Goal: Task Accomplishment & Management: Manage account settings

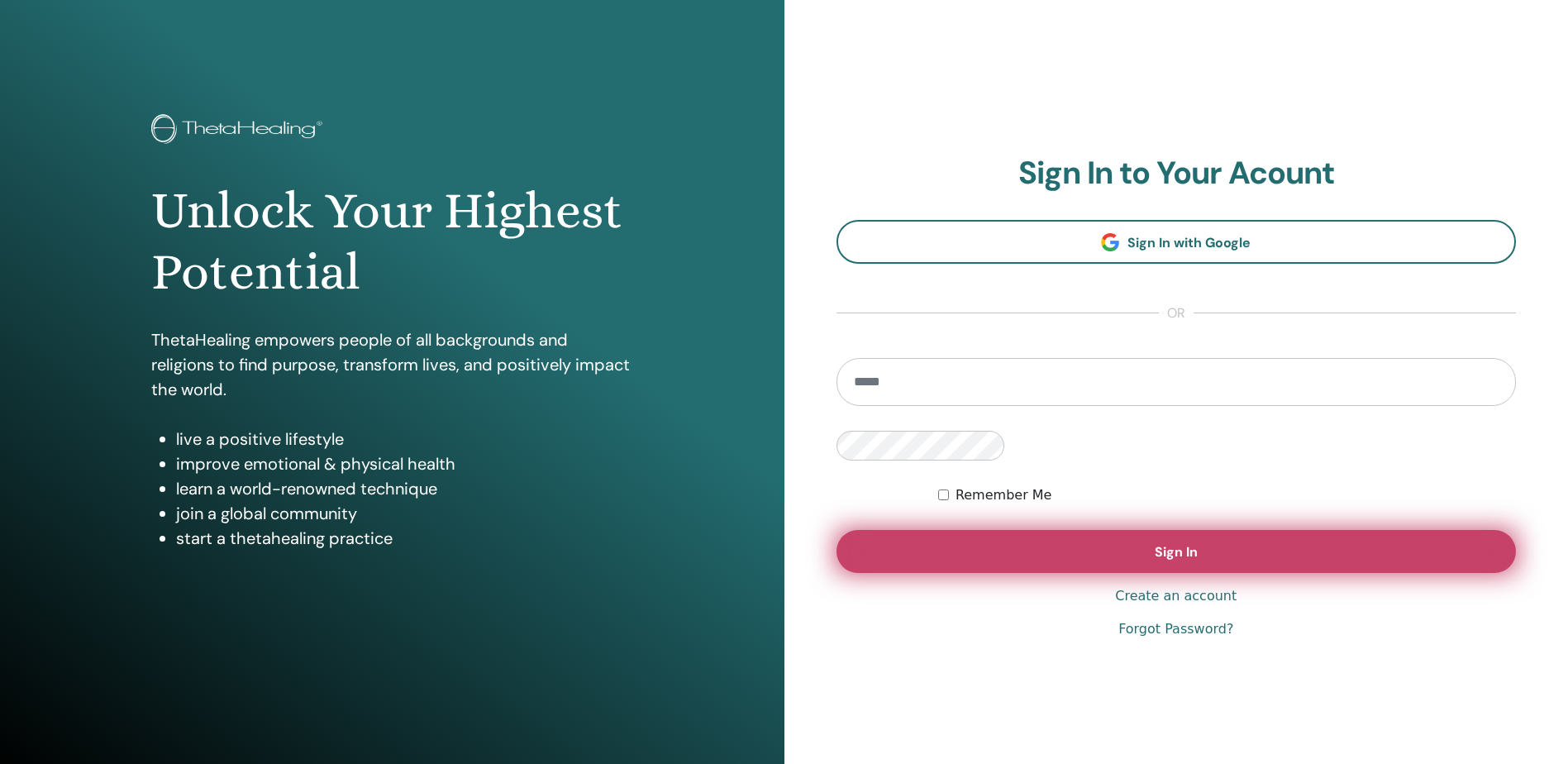
type input "**********"
click at [836, 529] on button "Sign In" at bounding box center [1177, 551] width 681 height 43
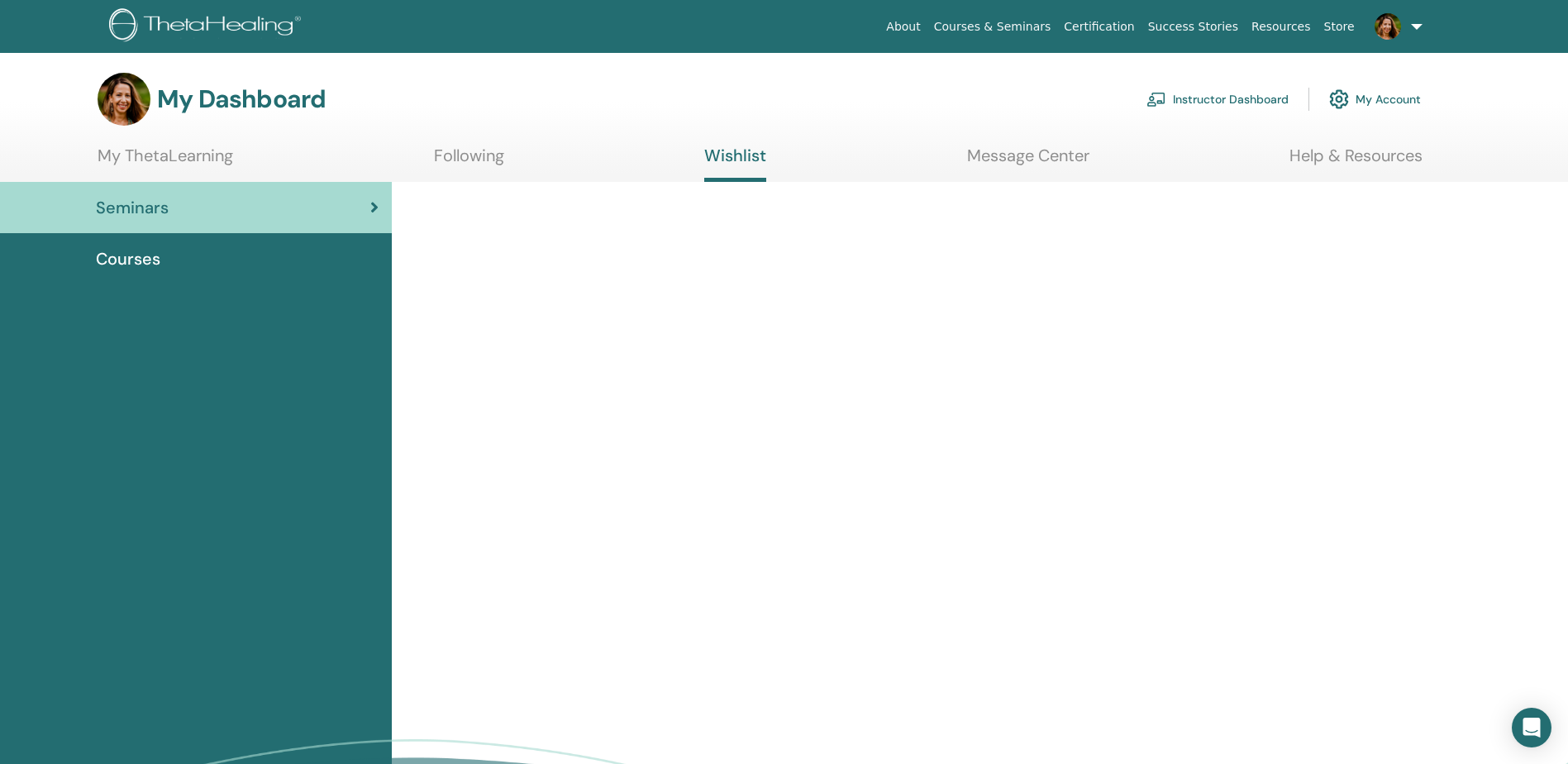
click at [1233, 96] on link "Instructor Dashboard" at bounding box center [1217, 98] width 142 height 36
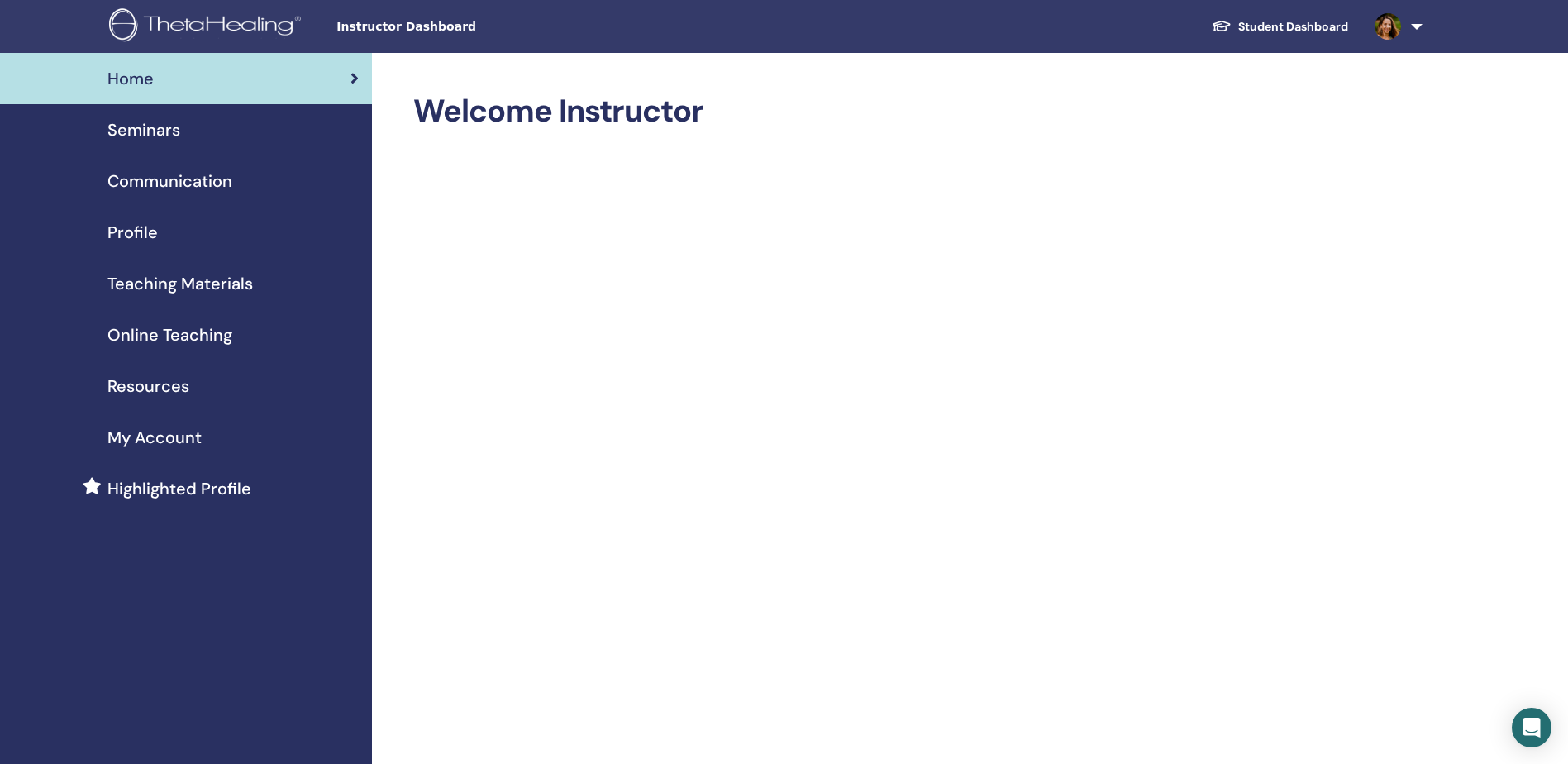
click at [156, 126] on span "Seminars" at bounding box center [144, 130] width 72 height 25
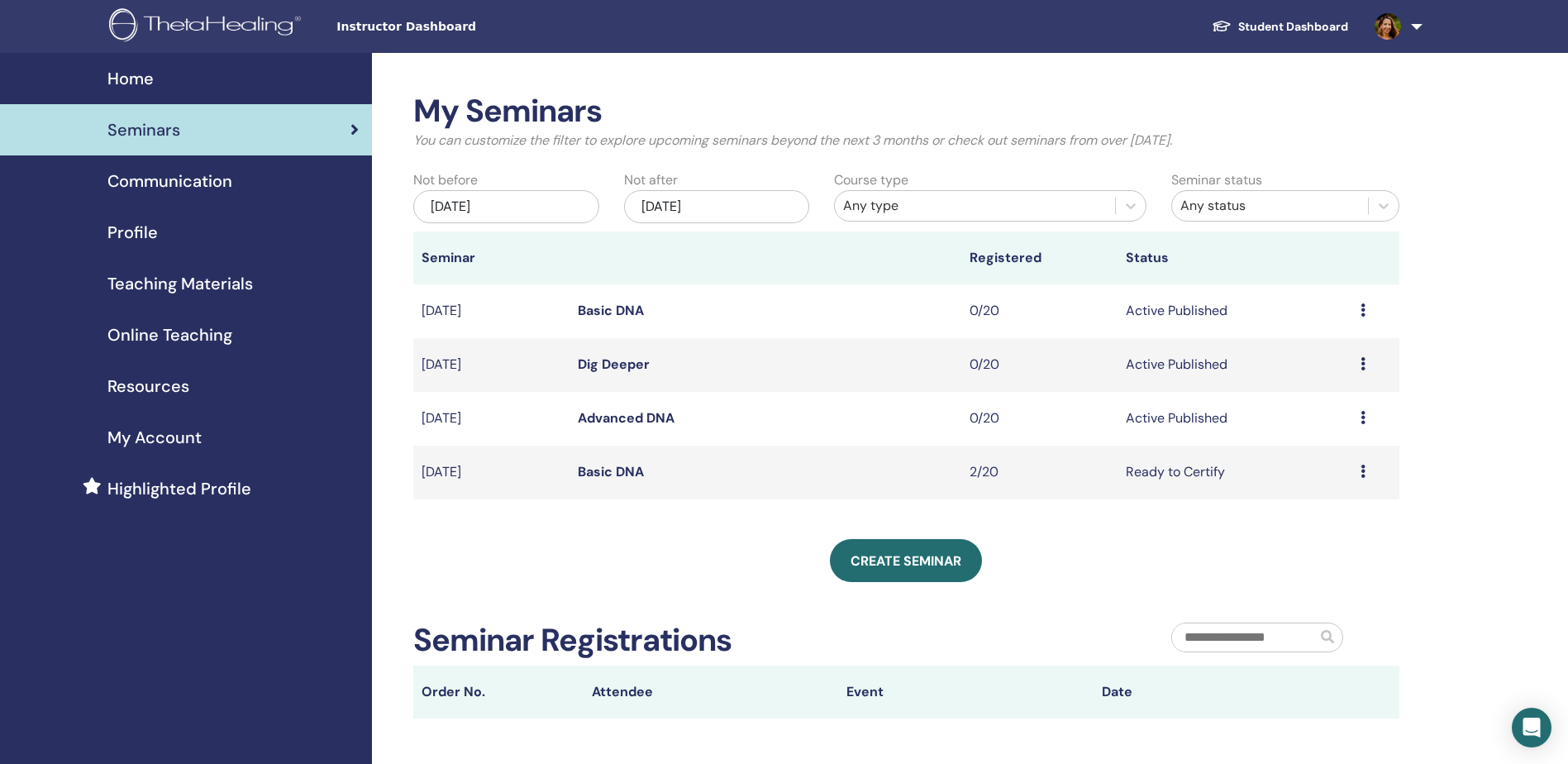
click at [1368, 417] on div "Preview Edit Attendees Cancel" at bounding box center [1375, 417] width 31 height 19
click at [1328, 505] on p "Cancel" at bounding box center [1321, 505] width 63 height 19
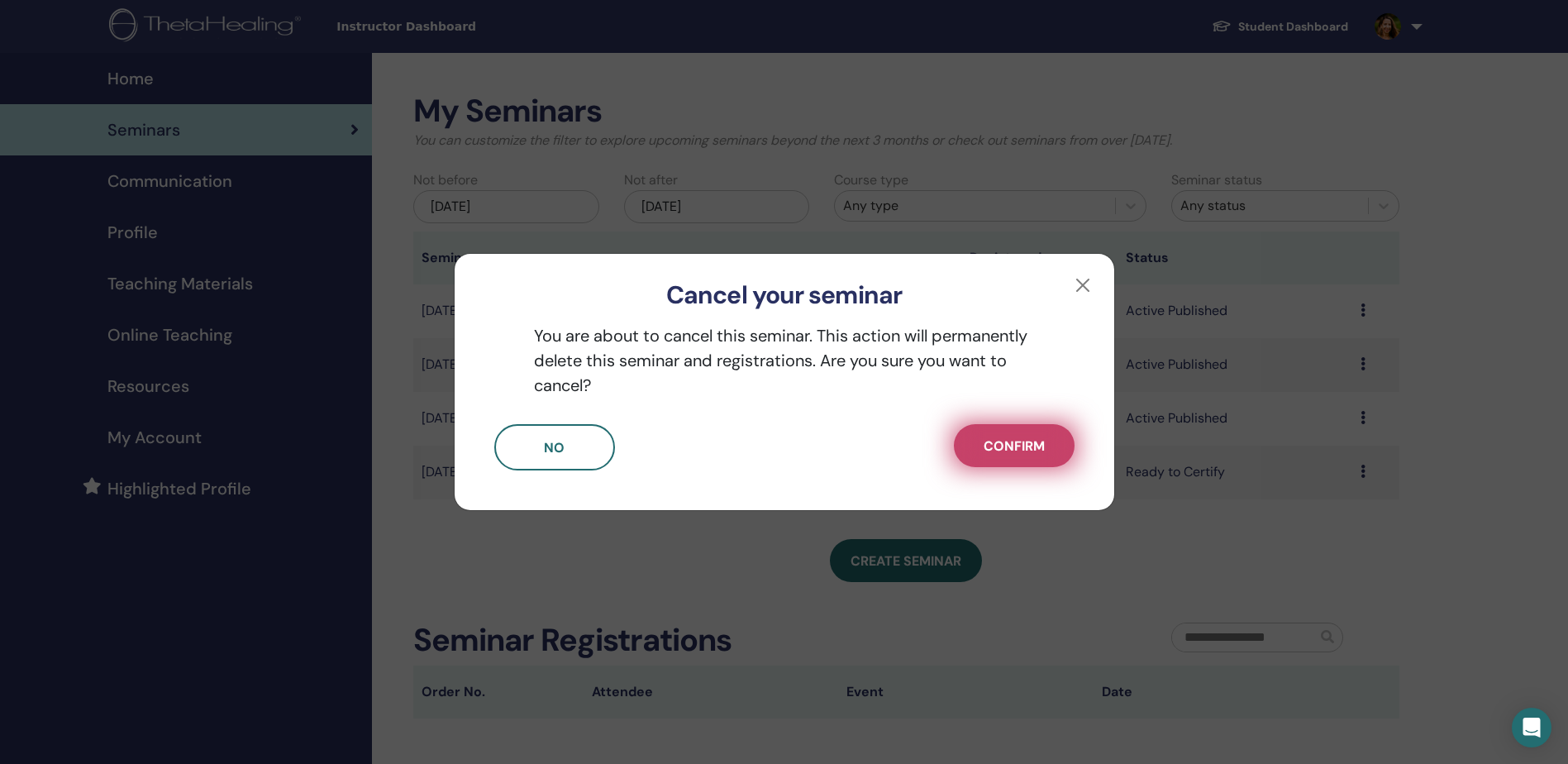
click at [1029, 440] on span "Confirm" at bounding box center [1014, 446] width 61 height 18
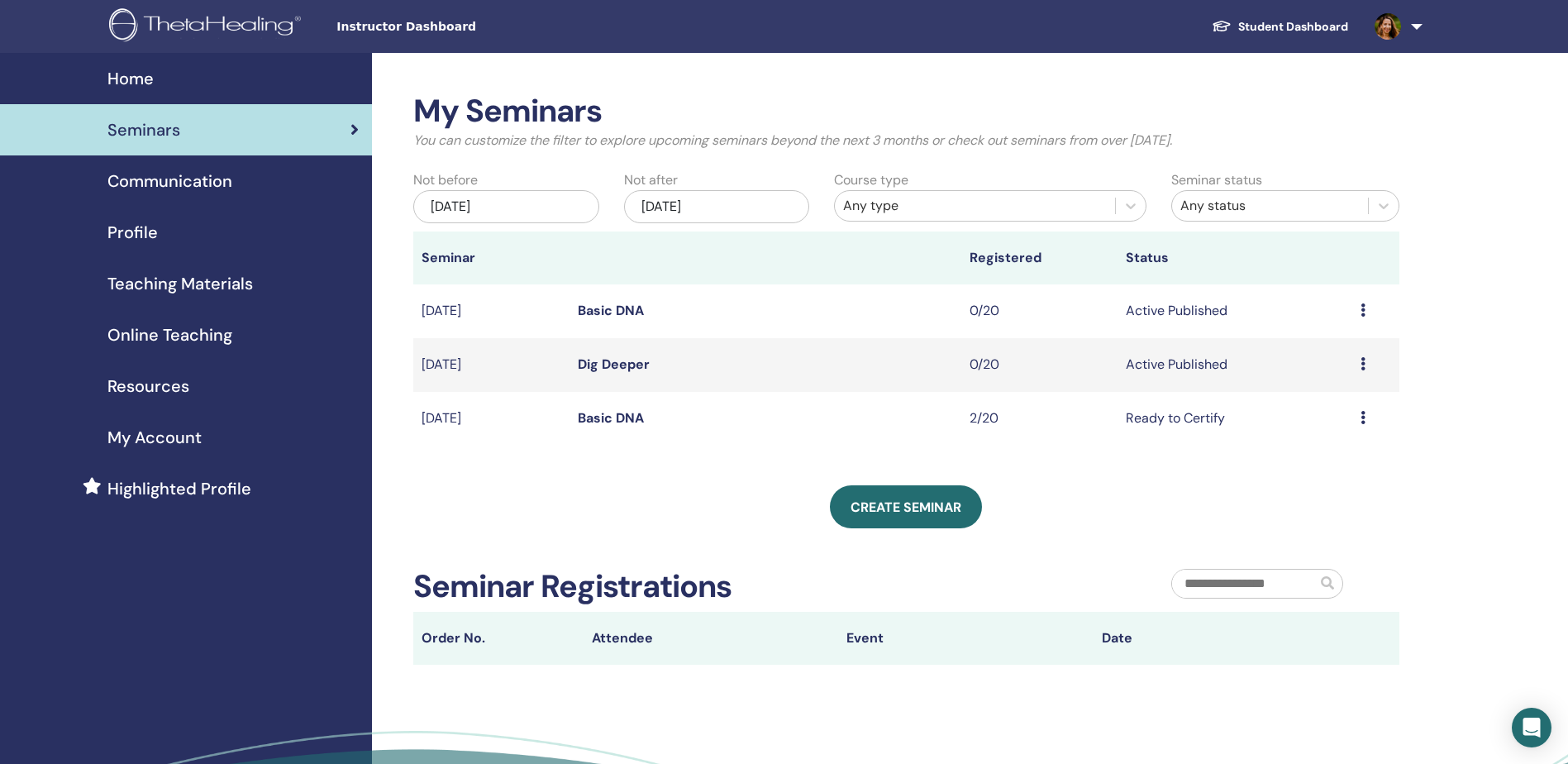
click at [1361, 368] on icon at bounding box center [1362, 363] width 5 height 13
click at [1313, 453] on p "Cancel" at bounding box center [1316, 455] width 63 height 19
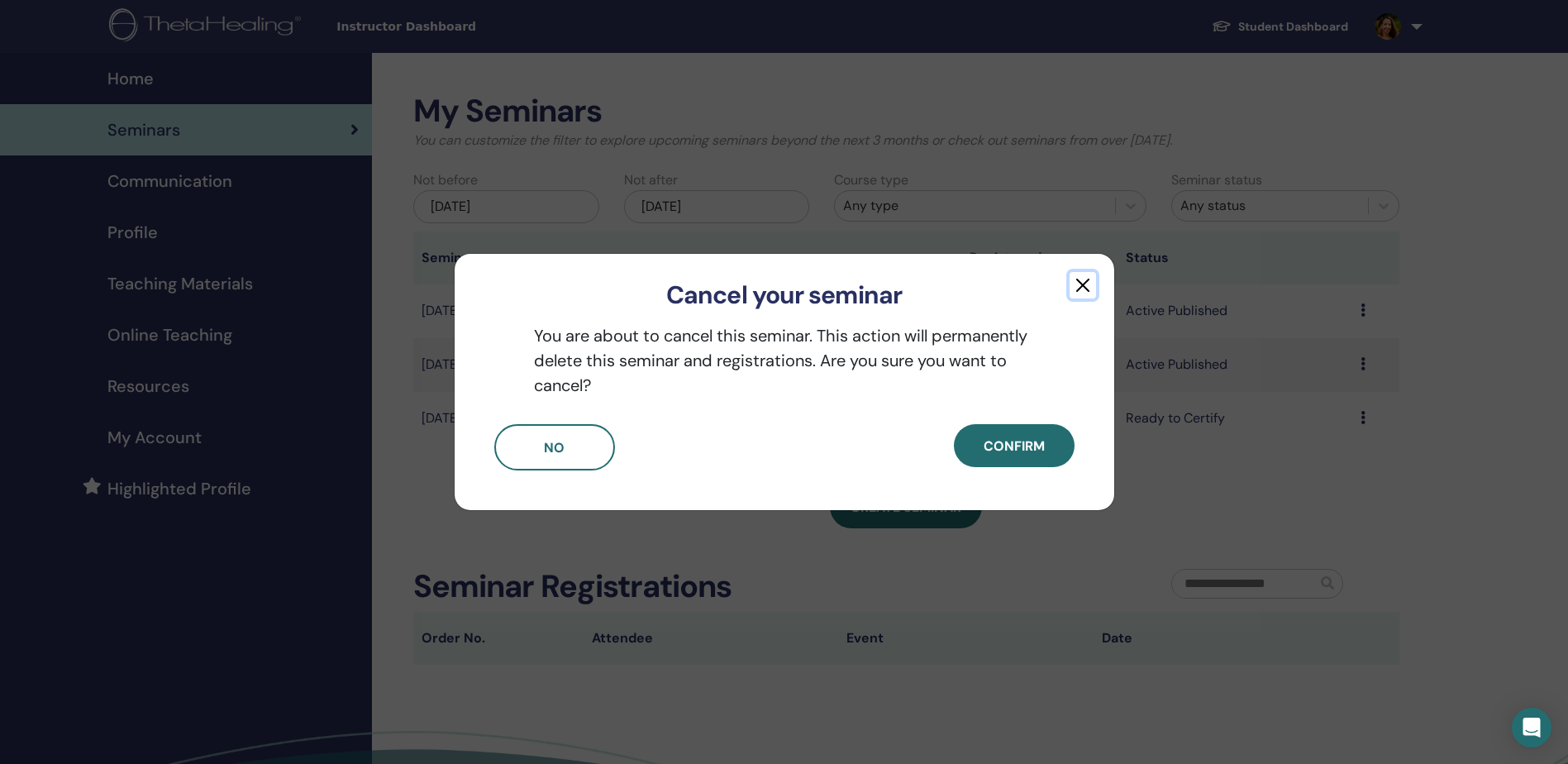
click at [1088, 282] on button "button" at bounding box center [1083, 285] width 27 height 27
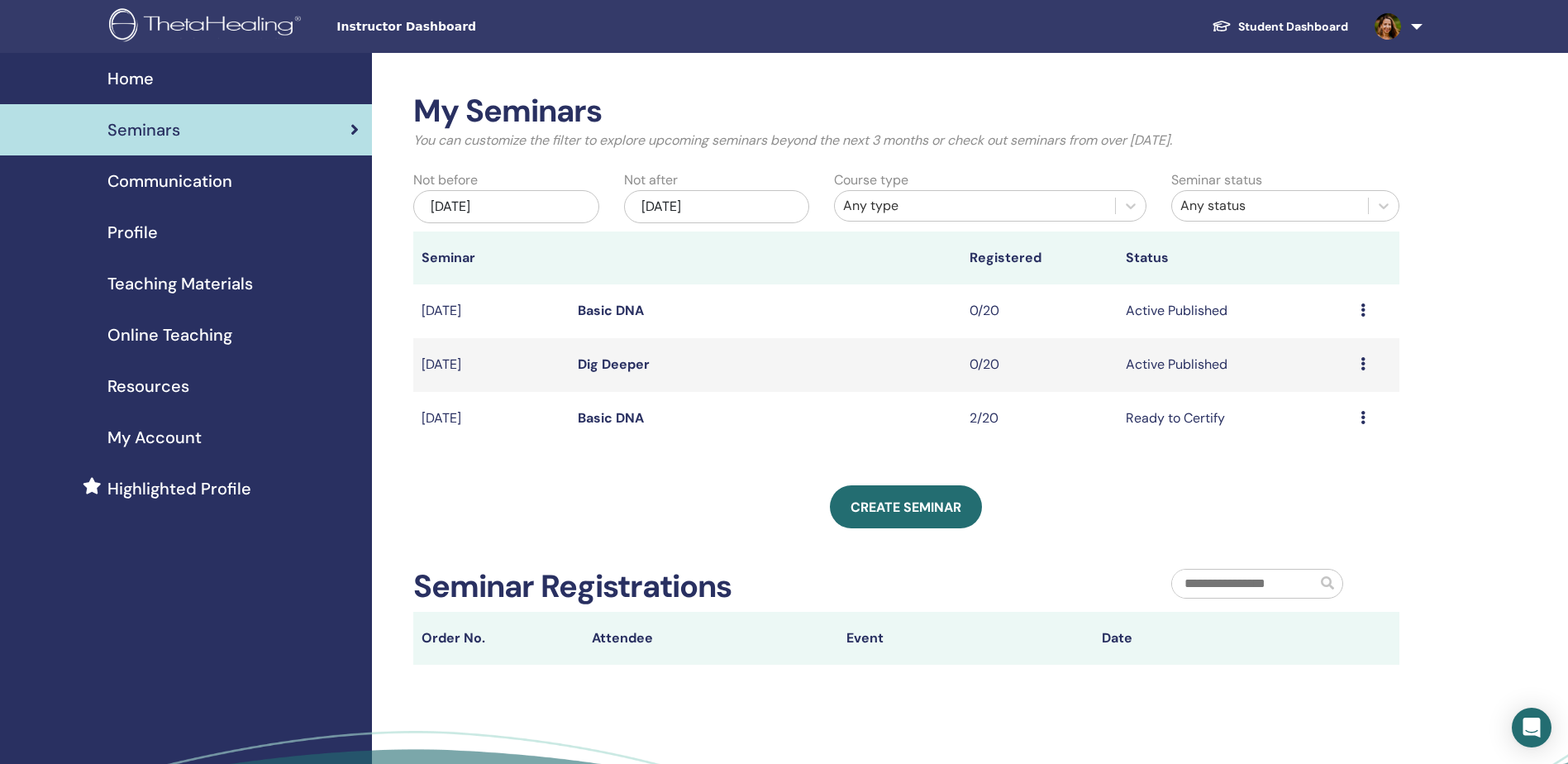
click at [630, 364] on link "Dig Deeper" at bounding box center [614, 363] width 72 height 18
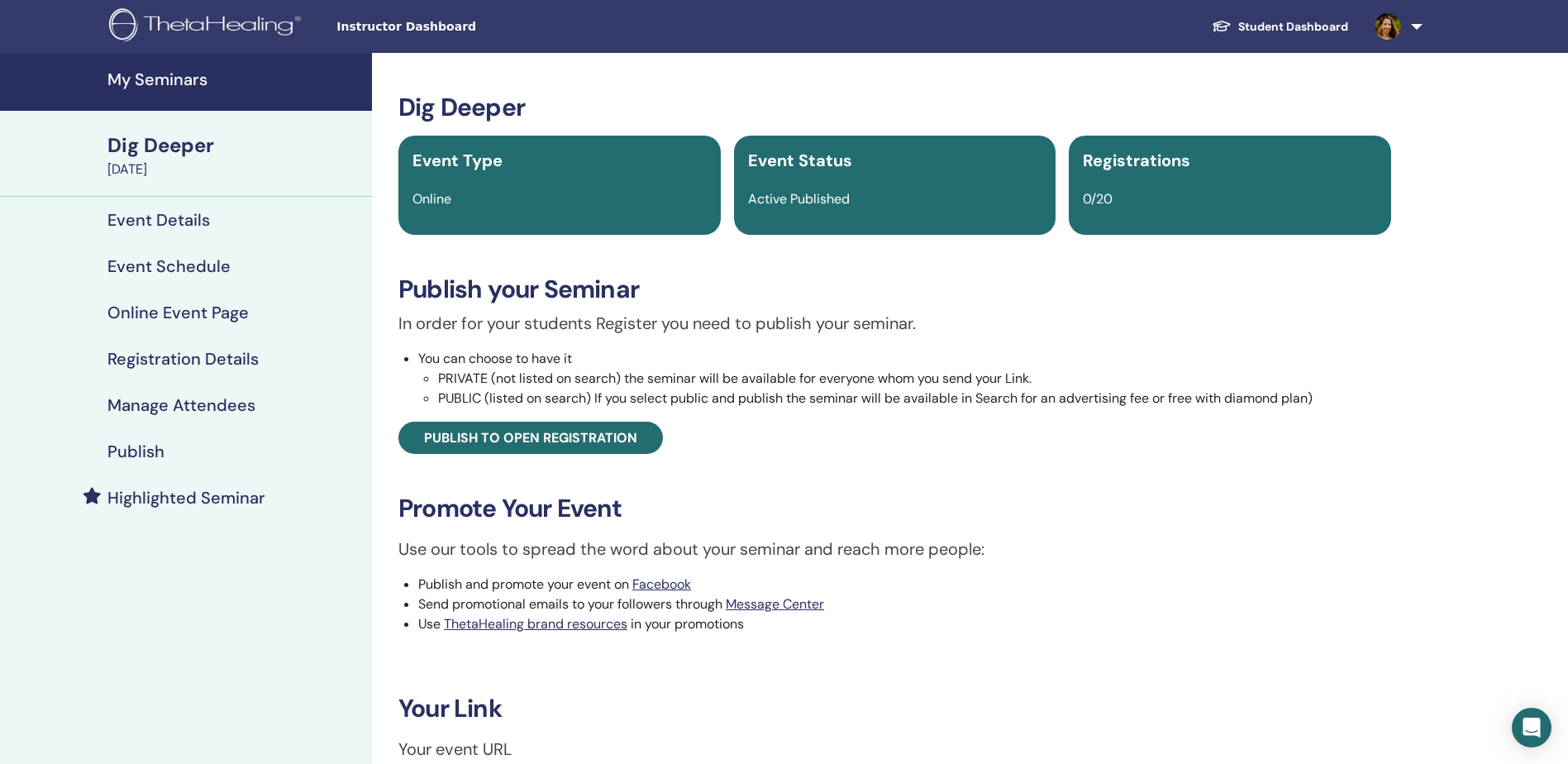
click at [144, 223] on h4 "Event Details" at bounding box center [159, 219] width 103 height 19
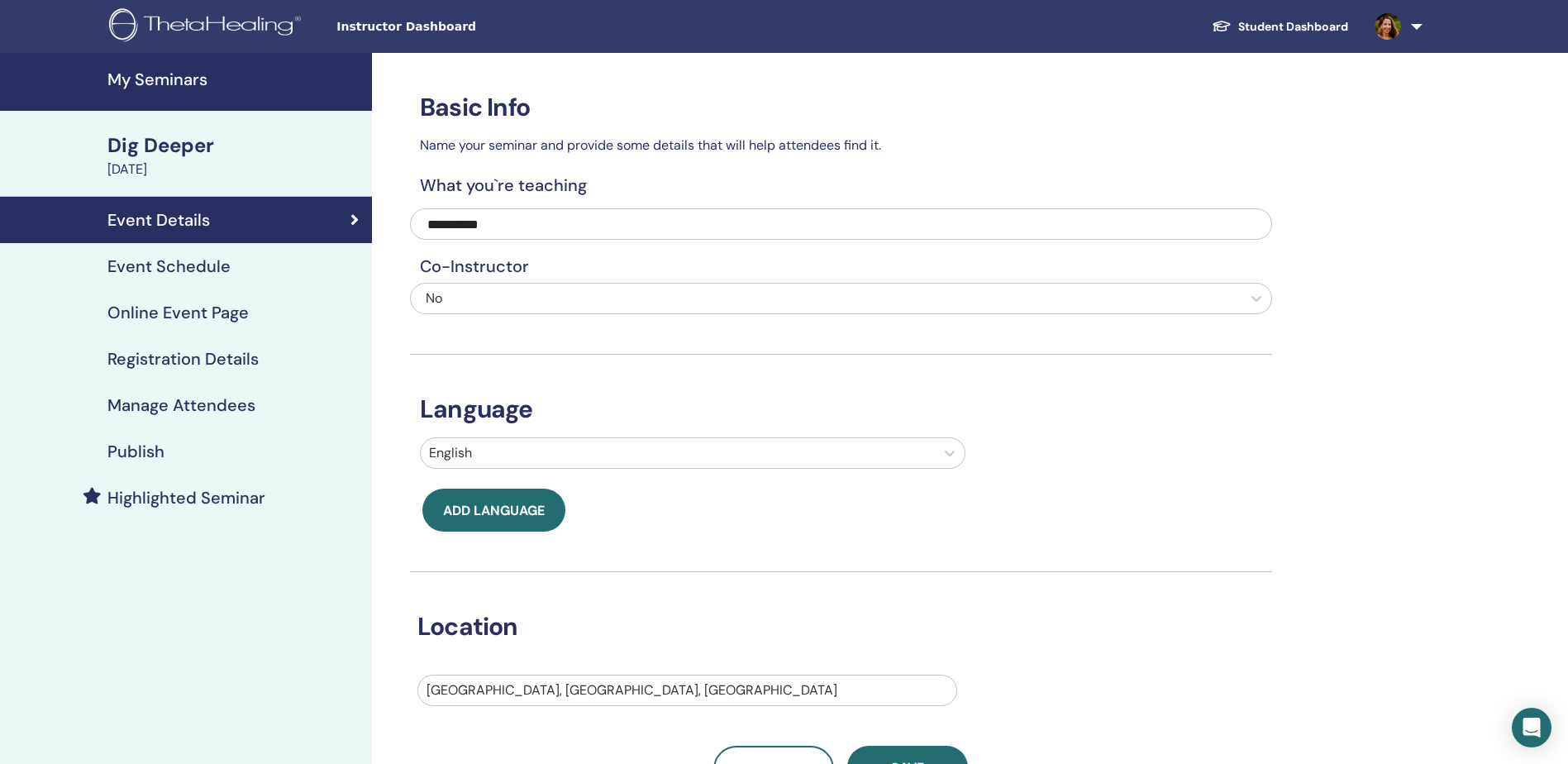
click at [171, 272] on h4 "Event Schedule" at bounding box center [169, 265] width 123 height 19
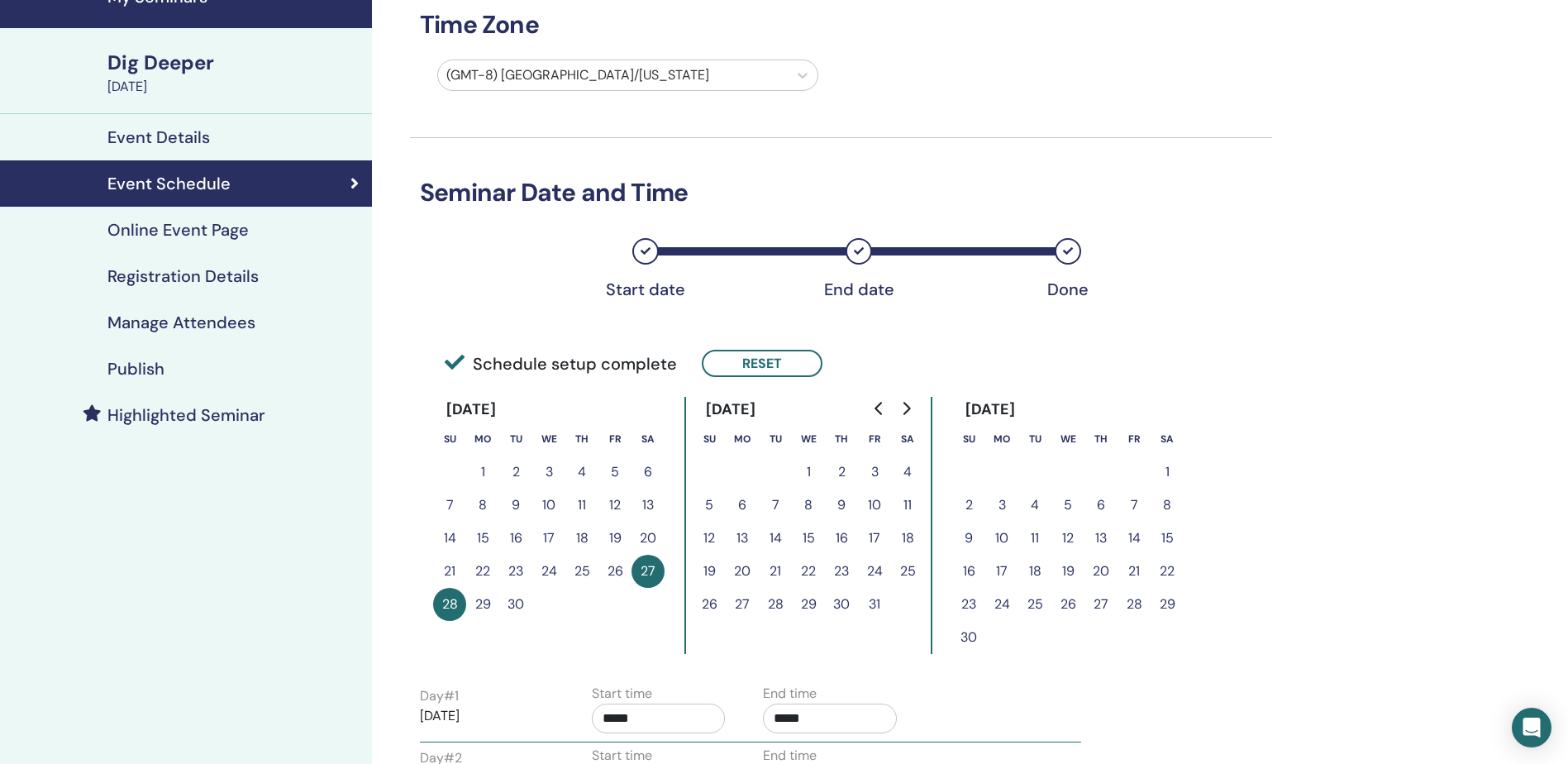
scroll to position [248, 0]
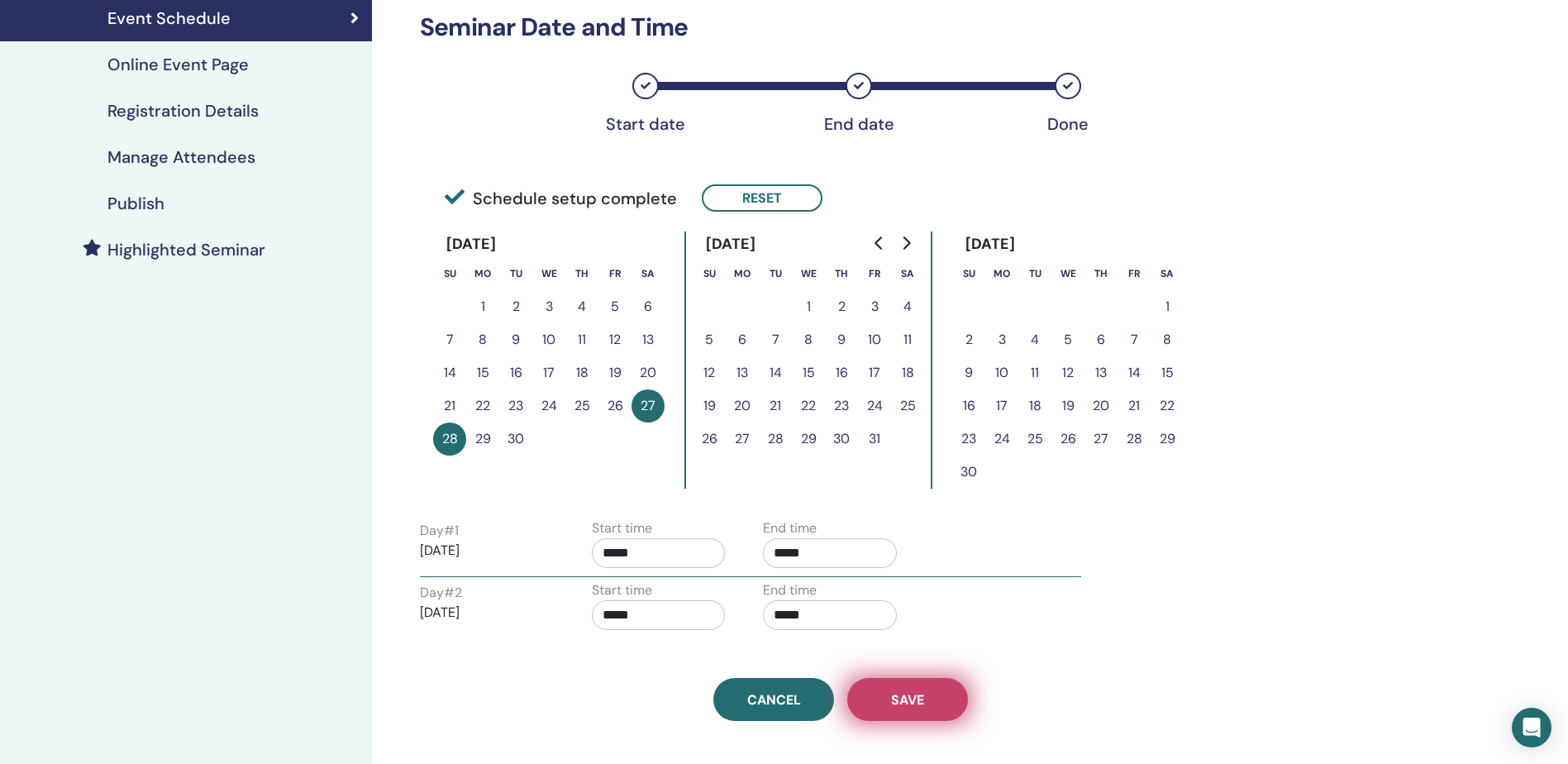
click at [944, 700] on button "Save" at bounding box center [908, 699] width 121 height 43
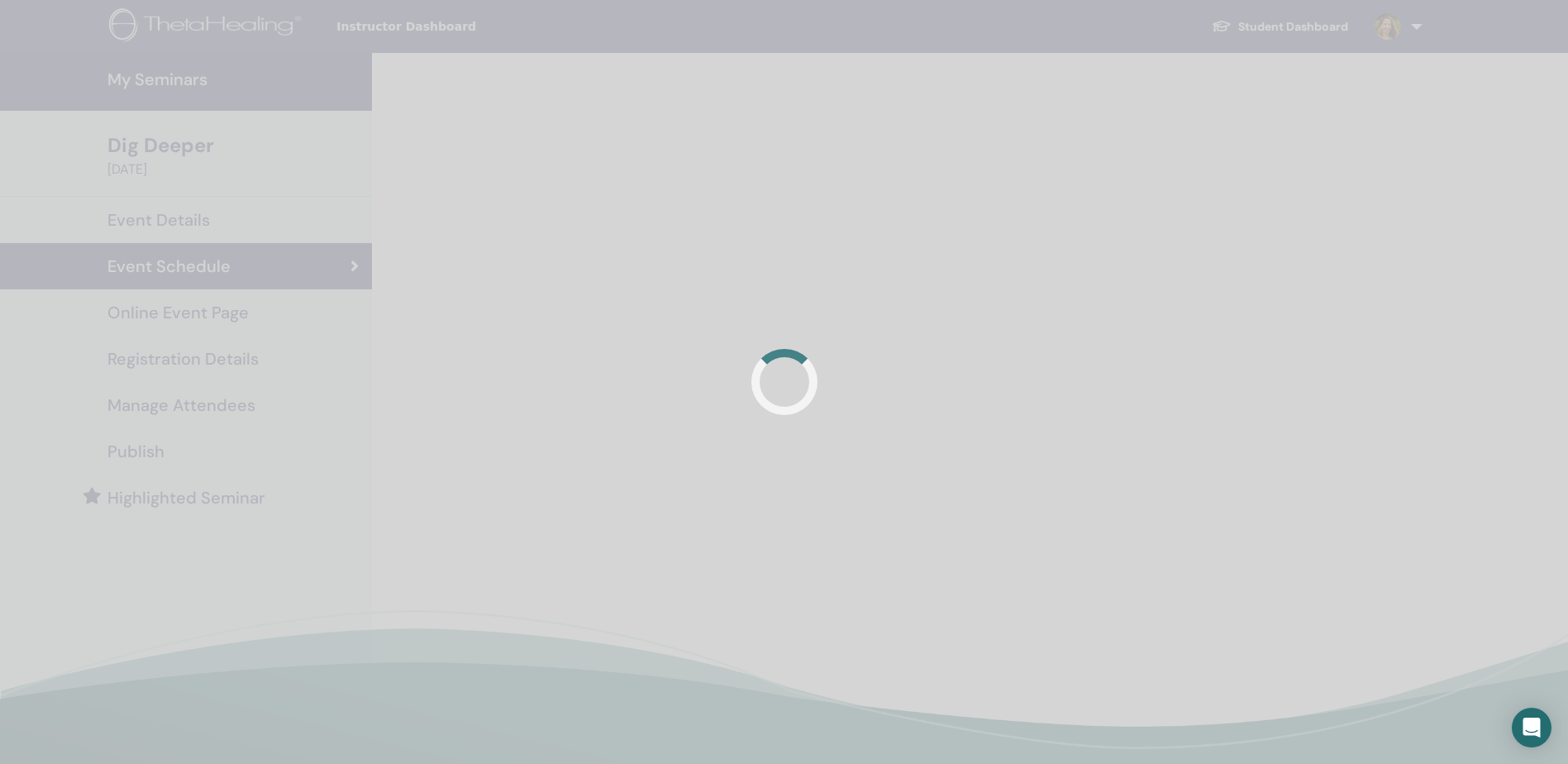
scroll to position [248, 0]
